Goal: Book appointment/travel/reservation

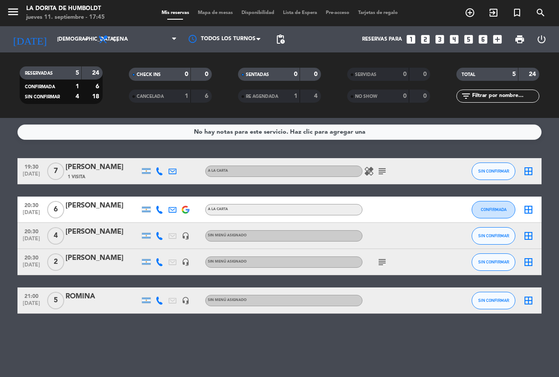
click at [484, 39] on icon "looks_6" at bounding box center [483, 39] width 11 height 11
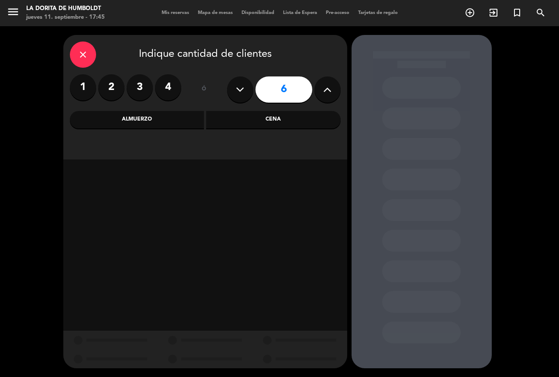
click at [291, 116] on div "Cena" at bounding box center [273, 119] width 135 height 17
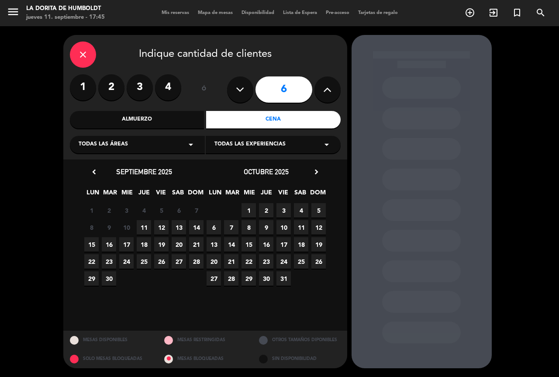
click at [142, 227] on span "11" at bounding box center [144, 227] width 14 height 14
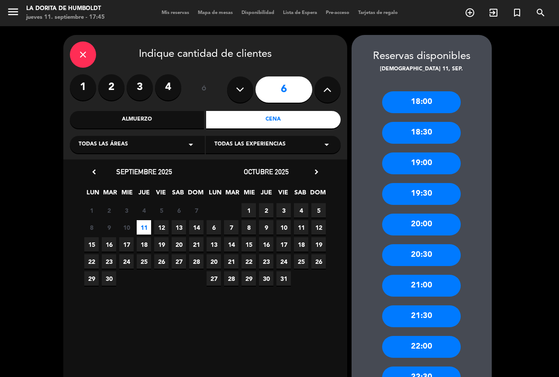
click at [430, 259] on div "20:30" at bounding box center [421, 255] width 79 height 22
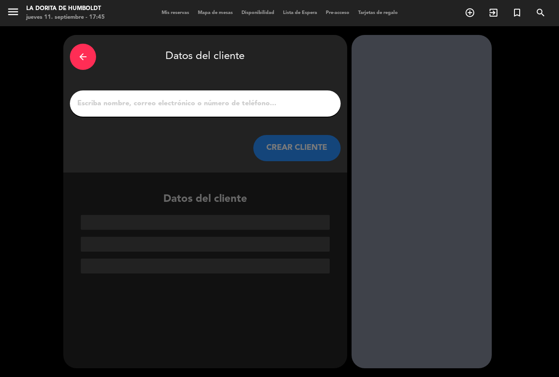
click at [108, 105] on input "1" at bounding box center [205, 103] width 258 height 12
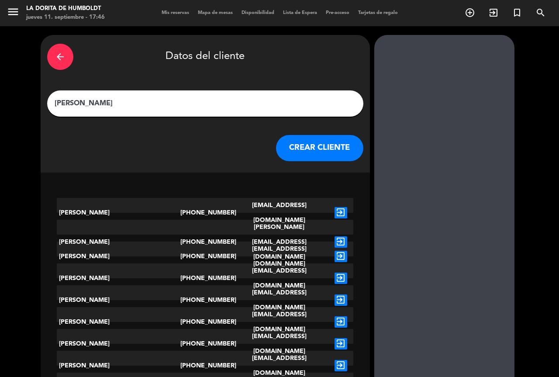
type input "[PERSON_NAME]"
click at [307, 150] on button "CREAR CLIENTE" at bounding box center [319, 148] width 87 height 26
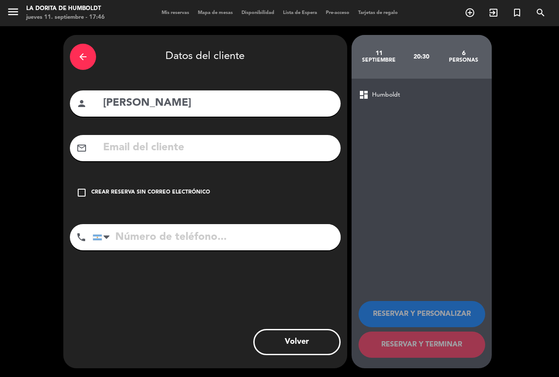
click at [83, 194] on icon "check_box_outline_blank" at bounding box center [81, 192] width 10 height 10
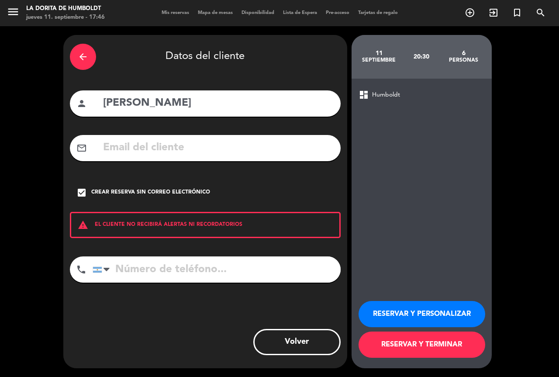
click at [134, 276] on input "tel" at bounding box center [217, 269] width 248 height 26
type input "1144225383"
click at [399, 346] on button "RESERVAR Y TERMINAR" at bounding box center [422, 345] width 127 height 26
